Goal: Navigation & Orientation: Go to known website

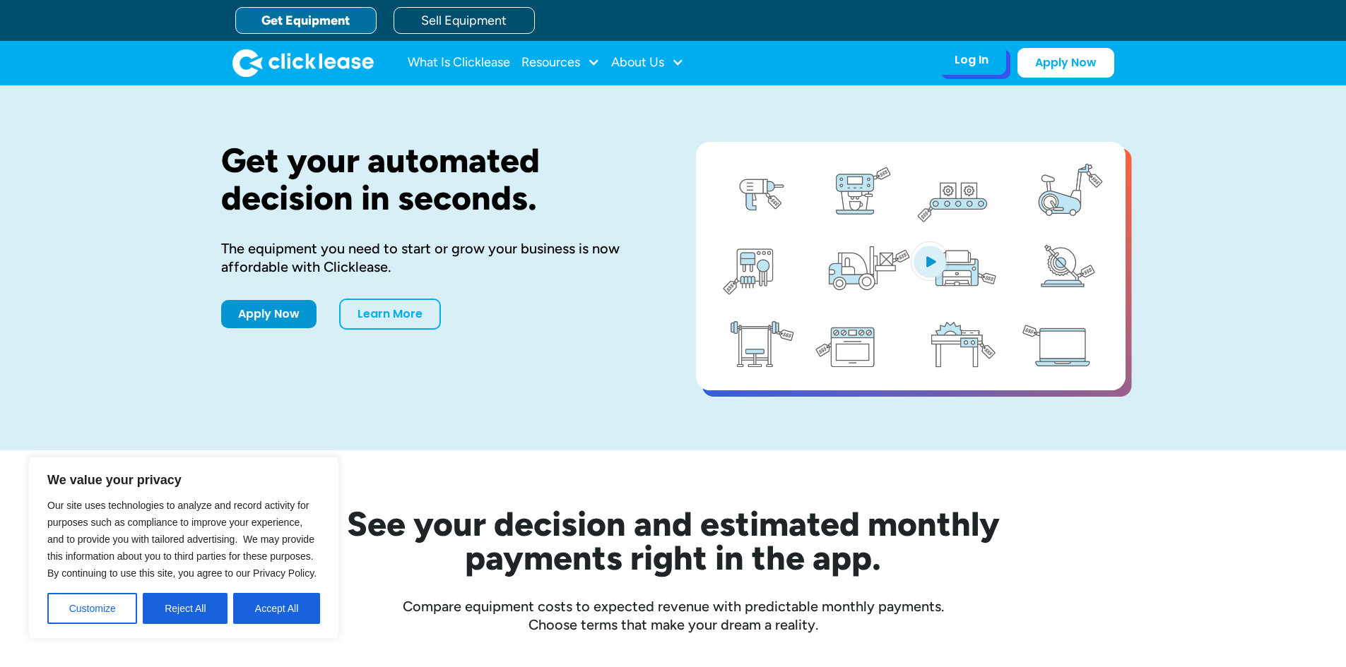
click at [962, 62] on div "Log In" at bounding box center [971, 60] width 34 height 14
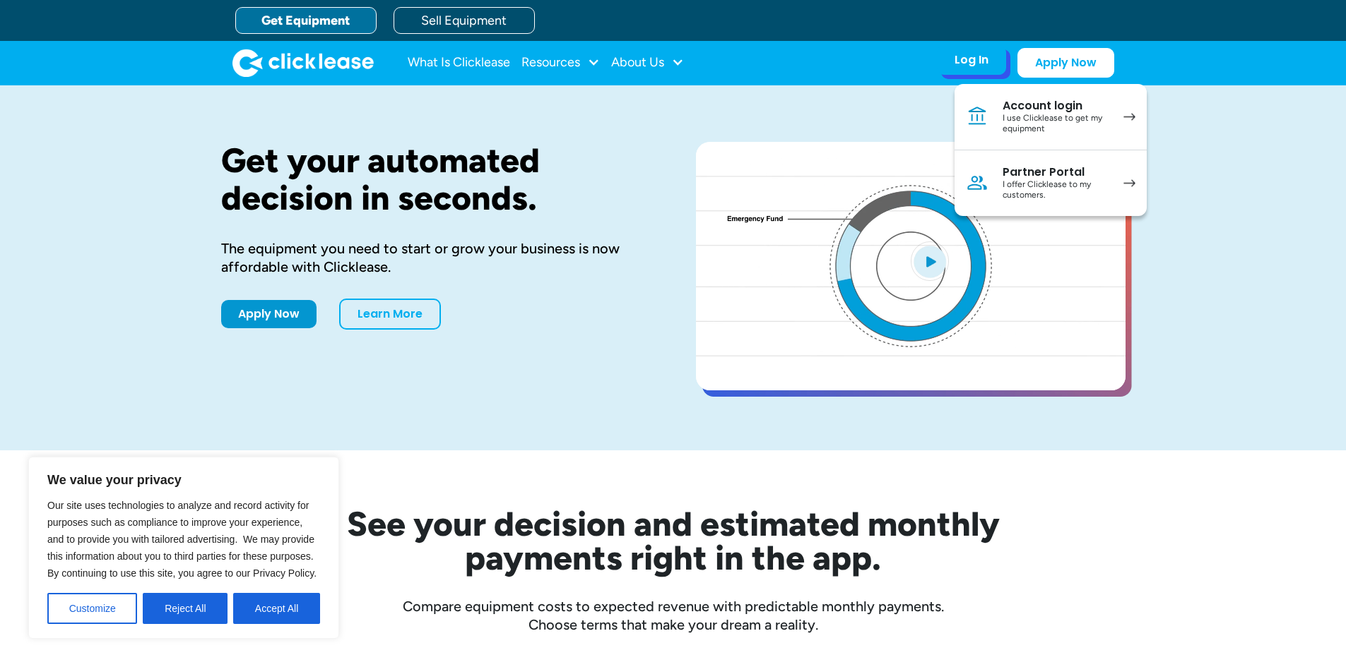
click at [1047, 115] on div "I use Clicklease to get my equipment" at bounding box center [1055, 124] width 107 height 22
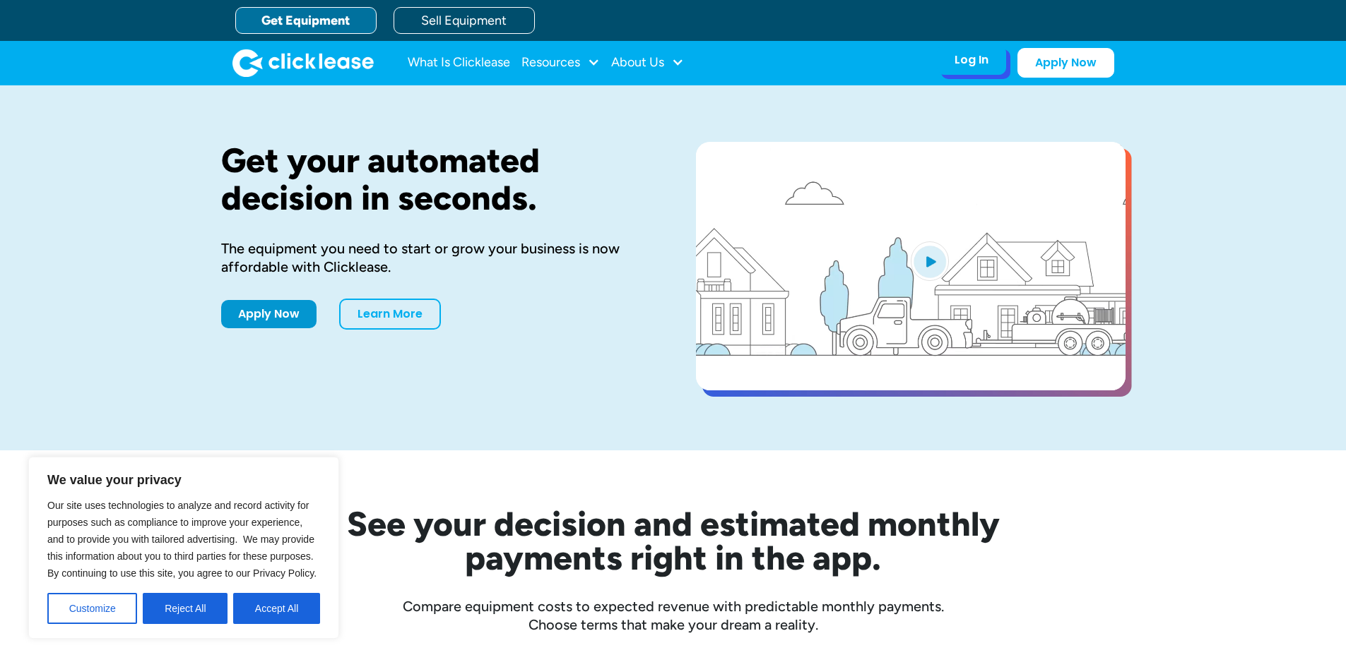
click at [975, 54] on div "Log In" at bounding box center [971, 60] width 34 height 14
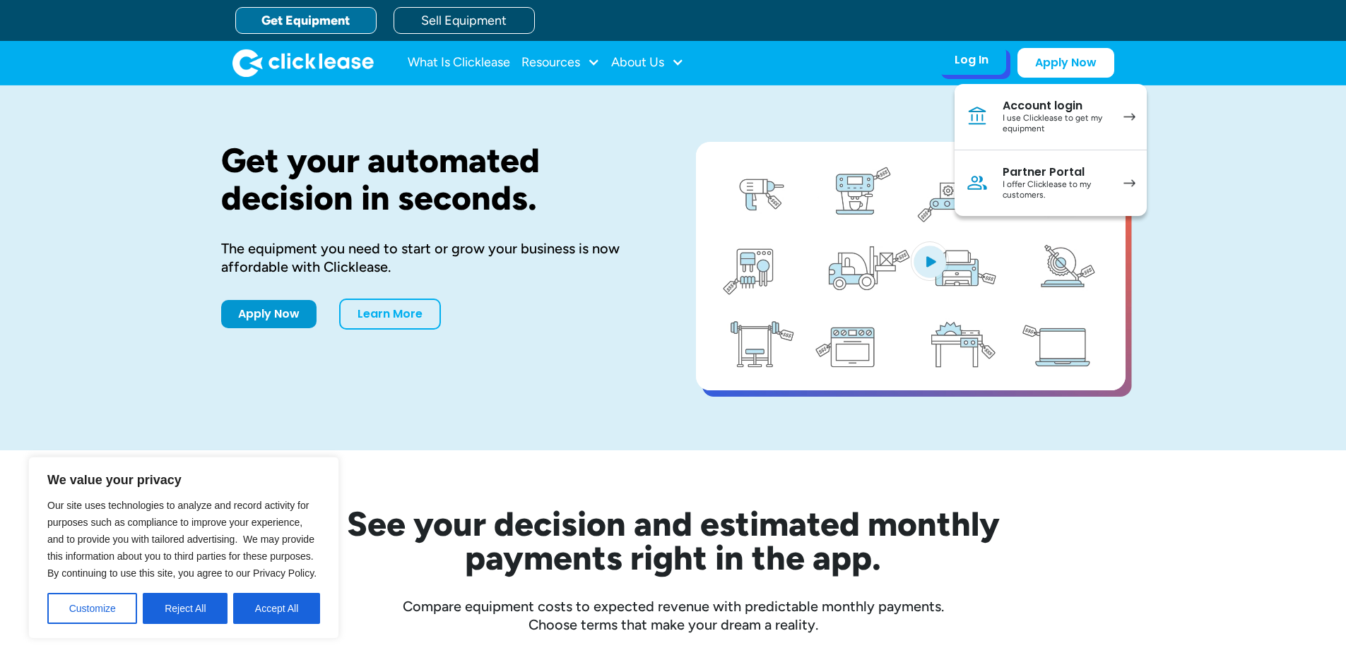
click at [1078, 196] on div "I offer Clicklease to my customers." at bounding box center [1055, 190] width 107 height 22
